Goal: Find specific page/section: Find specific page/section

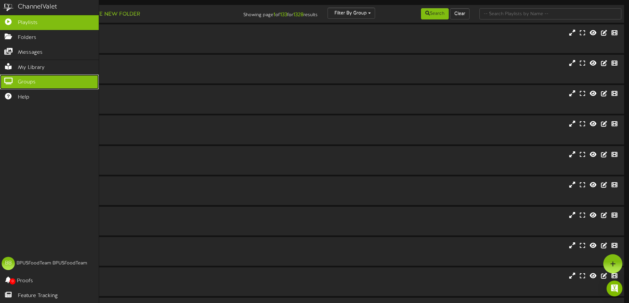
click at [11, 76] on link "Groups" at bounding box center [49, 82] width 99 height 15
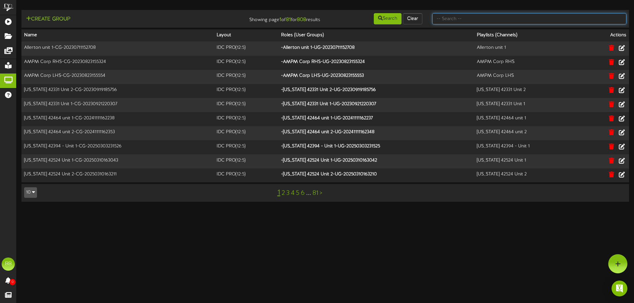
click at [485, 17] on input "text" at bounding box center [529, 18] width 194 height 11
type input "TFC Southern"
click at [383, 16] on button "Search" at bounding box center [388, 18] width 28 height 11
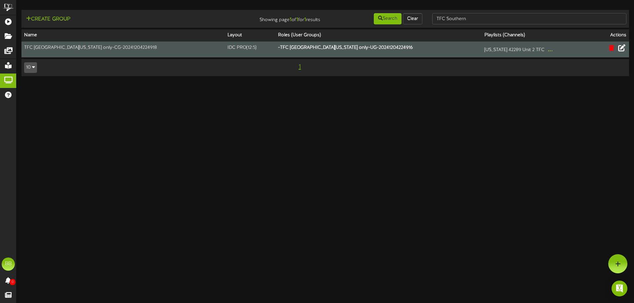
click at [623, 47] on icon at bounding box center [621, 47] width 7 height 7
